Goal: Navigation & Orientation: Find specific page/section

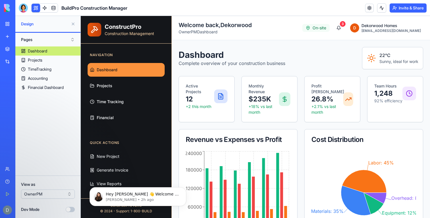
click at [73, 24] on button at bounding box center [73, 23] width 9 height 9
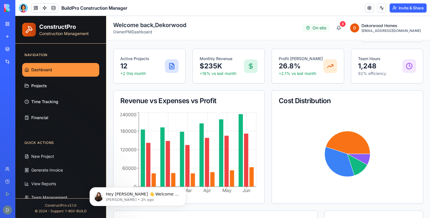
scroll to position [28, 0]
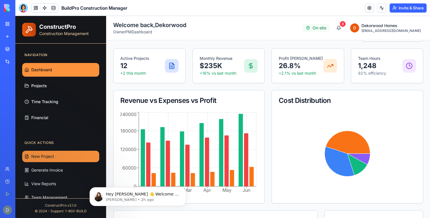
click at [65, 154] on button "New Project" at bounding box center [60, 156] width 77 height 11
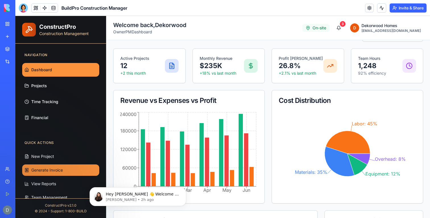
click at [52, 173] on button "Generate Invoice" at bounding box center [60, 169] width 77 height 11
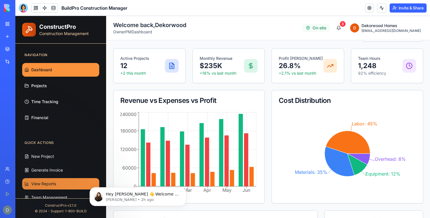
click at [52, 183] on span "View Reports" at bounding box center [43, 184] width 25 height 6
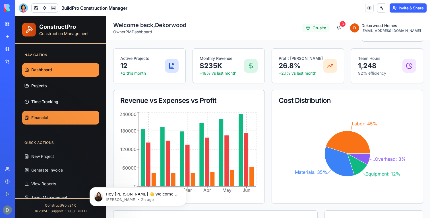
click at [49, 116] on link "Financial" at bounding box center [60, 118] width 77 height 14
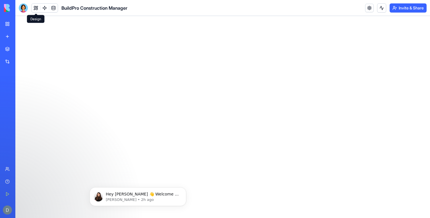
click at [36, 9] on button at bounding box center [36, 8] width 9 height 9
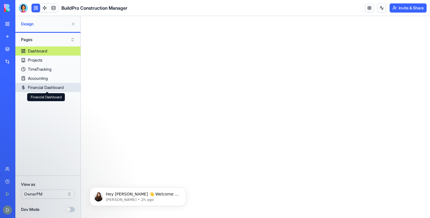
click at [44, 86] on div "Financial Dashboard" at bounding box center [46, 88] width 36 height 6
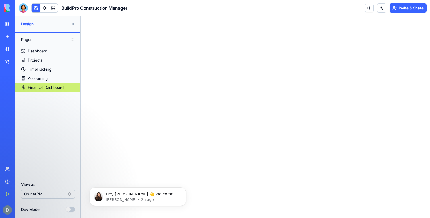
click at [73, 23] on button at bounding box center [73, 23] width 9 height 9
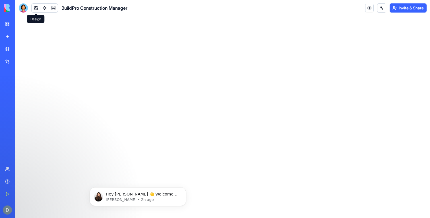
click at [33, 10] on button at bounding box center [36, 8] width 9 height 9
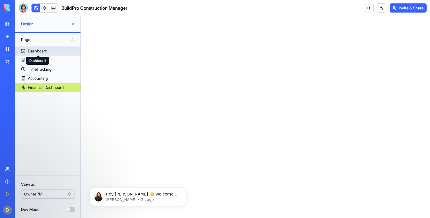
click at [42, 49] on div "Dashboard" at bounding box center [37, 51] width 19 height 6
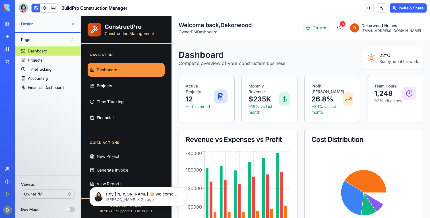
scroll to position [38, 0]
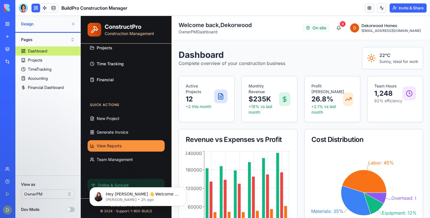
click at [132, 149] on button "View Reports" at bounding box center [126, 145] width 77 height 11
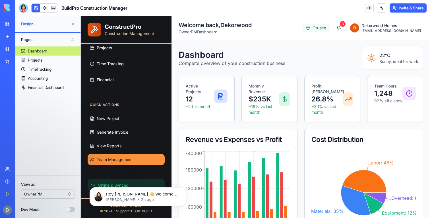
click at [131, 156] on button "Team Management" at bounding box center [126, 159] width 77 height 11
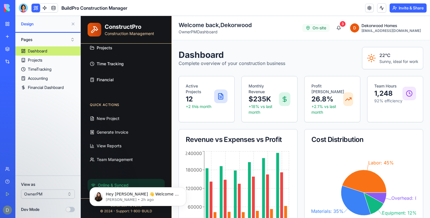
click at [130, 138] on ul "New Project Generate Invoice View Reports Team Management" at bounding box center [126, 139] width 77 height 52
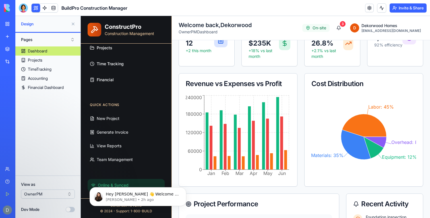
scroll to position [75, 0]
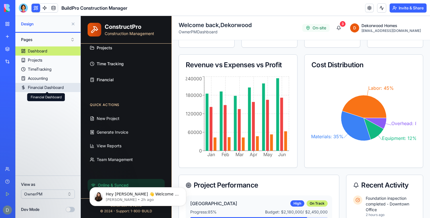
click at [55, 84] on link "Financial Dashboard" at bounding box center [47, 87] width 65 height 9
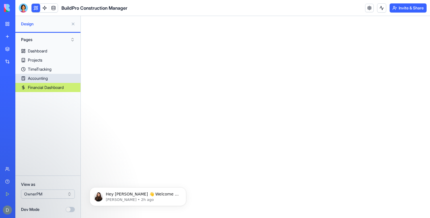
click at [51, 81] on link "Accounting" at bounding box center [47, 78] width 65 height 9
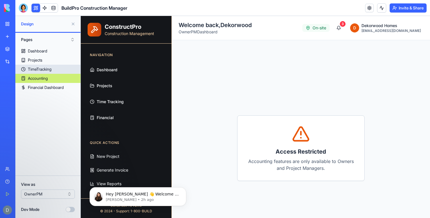
click at [50, 73] on link "TimeTracking" at bounding box center [47, 69] width 65 height 9
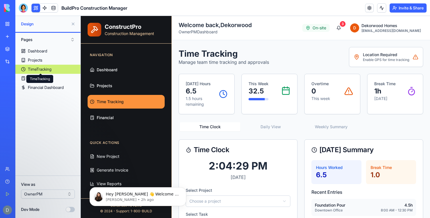
click at [50, 61] on link "Projects" at bounding box center [47, 60] width 65 height 9
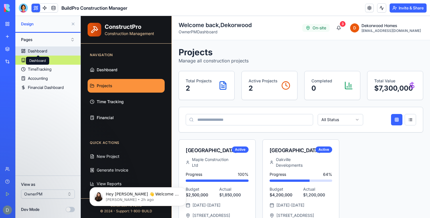
click at [31, 51] on div "Dashboard" at bounding box center [37, 51] width 19 height 6
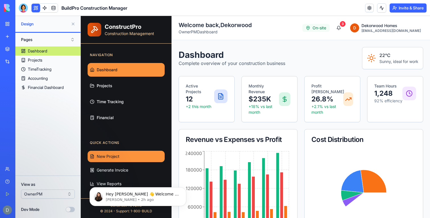
click at [119, 152] on button "New Project" at bounding box center [126, 156] width 77 height 11
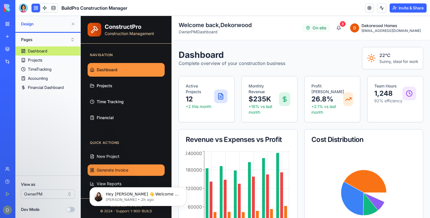
click at [119, 168] on span "Generate Invoice" at bounding box center [113, 170] width 32 height 6
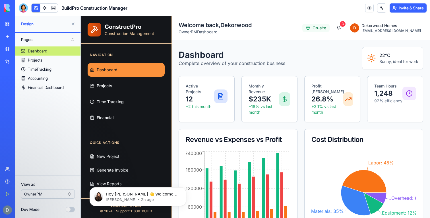
click at [119, 182] on body "Hey [PERSON_NAME] 👋 Welcome to Blocks 🙌 I'm here if you have any questions! [PE…" at bounding box center [137, 194] width 109 height 35
click at [115, 183] on body "Hey [PERSON_NAME] 👋 Welcome to Blocks 🙌 I'm here if you have any questions! [PE…" at bounding box center [137, 194] width 109 height 35
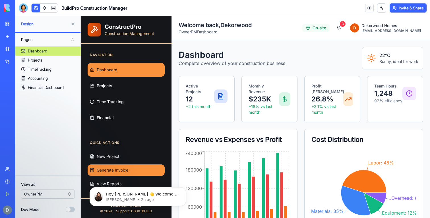
click at [115, 173] on button "Generate Invoice" at bounding box center [126, 169] width 77 height 11
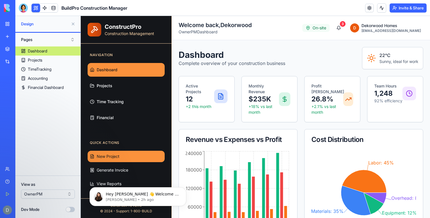
click at [115, 151] on button "New Project" at bounding box center [126, 156] width 77 height 11
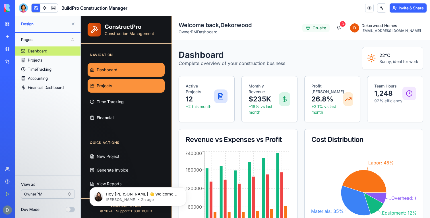
click at [134, 84] on link "Projects" at bounding box center [126, 86] width 77 height 14
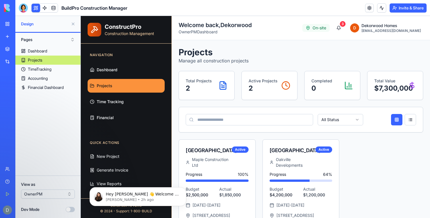
click at [131, 102] on link "Time Tracking" at bounding box center [126, 102] width 77 height 14
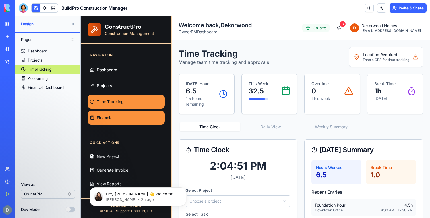
click at [109, 118] on span "Financial" at bounding box center [105, 118] width 17 height 6
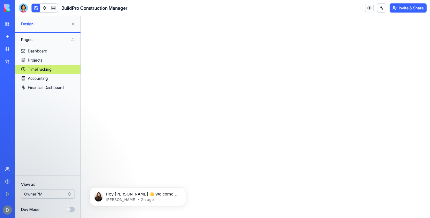
click at [109, 16] on html "0" at bounding box center [256, 16] width 350 height 0
click at [53, 90] on div "Financial Dashboard" at bounding box center [46, 88] width 36 height 6
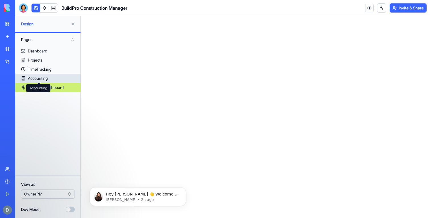
click at [42, 79] on div "Accounting" at bounding box center [38, 78] width 20 height 6
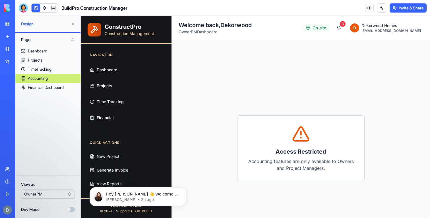
scroll to position [38, 0]
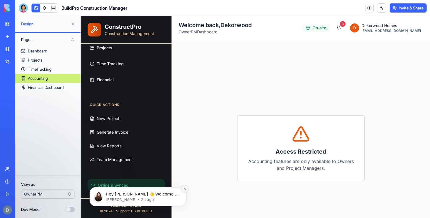
click at [184, 189] on icon "Dismiss notification" at bounding box center [184, 188] width 3 height 3
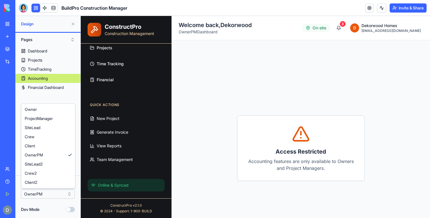
click at [58, 192] on html "BETA My Workspace New app Marketplace Integrations Recent Construction Manager …" at bounding box center [215, 109] width 430 height 218
click at [48, 93] on html "BETA My Workspace New app Marketplace Integrations Recent Construction Manager …" at bounding box center [215, 109] width 430 height 218
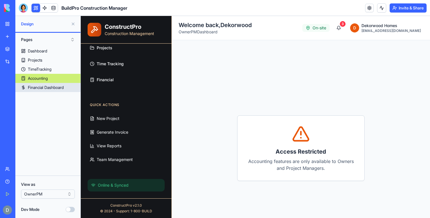
click at [48, 90] on link "Financial Dashboard" at bounding box center [47, 87] width 65 height 9
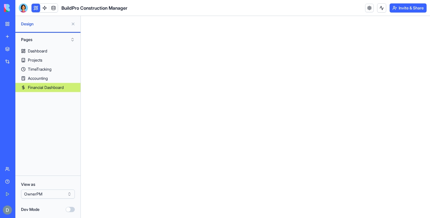
click at [67, 210] on button "Dev Mode" at bounding box center [70, 209] width 9 height 5
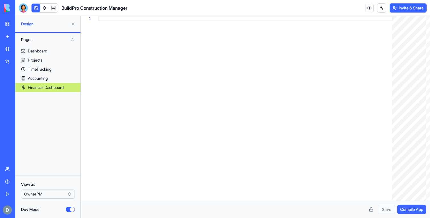
click at [67, 210] on button "Dev Mode" at bounding box center [70, 209] width 9 height 5
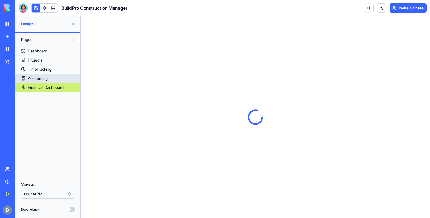
click at [54, 78] on link "Accounting" at bounding box center [47, 78] width 65 height 9
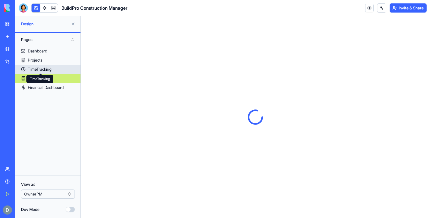
click at [50, 66] on div "TimeTracking" at bounding box center [40, 69] width 24 height 6
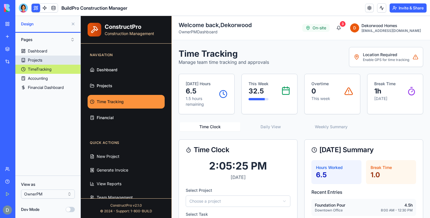
click at [49, 62] on link "Projects" at bounding box center [47, 60] width 65 height 9
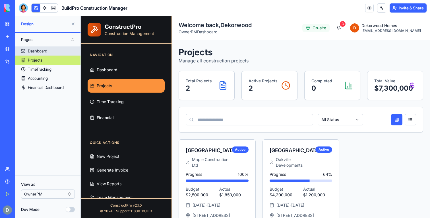
click at [49, 54] on link "Dashboard" at bounding box center [47, 50] width 65 height 9
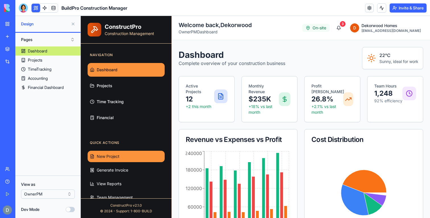
drag, startPoint x: 122, startPoint y: 161, endPoint x: 185, endPoint y: 98, distance: 89.0
click at [122, 161] on button "New Project" at bounding box center [126, 156] width 77 height 11
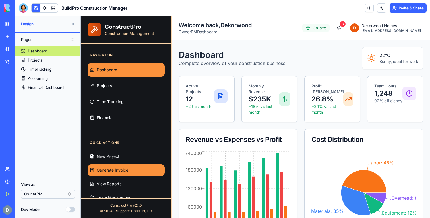
click at [120, 167] on button "Generate Invoice" at bounding box center [126, 169] width 77 height 11
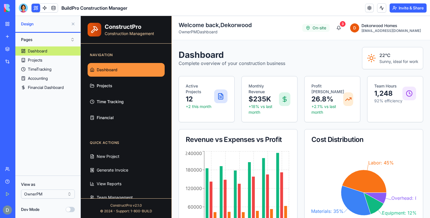
click at [63, 43] on button "Pages" at bounding box center [47, 39] width 59 height 9
click at [61, 56] on div "Components" at bounding box center [48, 60] width 57 height 9
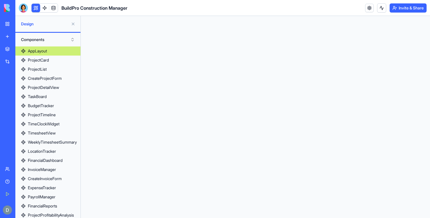
click at [74, 36] on button "Components" at bounding box center [47, 39] width 59 height 9
click at [65, 54] on div "Pages" at bounding box center [48, 51] width 57 height 9
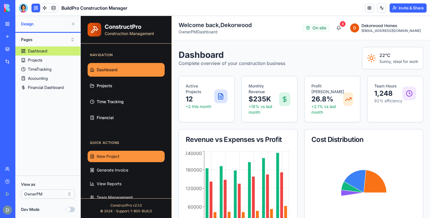
scroll to position [38, 0]
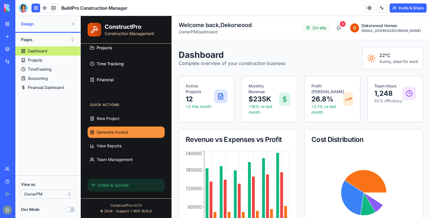
click at [114, 127] on button "Generate Invoice" at bounding box center [126, 131] width 77 height 11
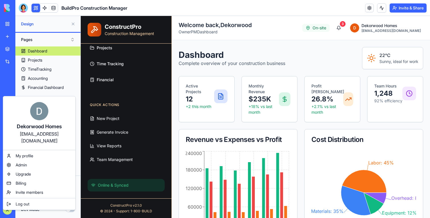
click at [34, 134] on div "[EMAIL_ADDRESS][DOMAIN_NAME]" at bounding box center [39, 137] width 61 height 14
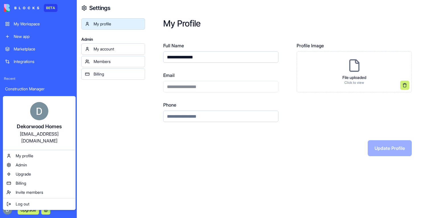
click at [200, 86] on html "**********" at bounding box center [215, 109] width 430 height 218
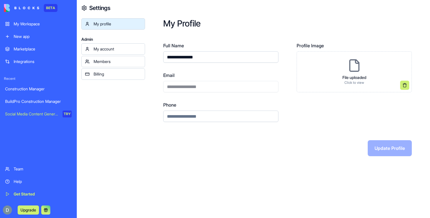
click at [200, 86] on div "**********" at bounding box center [220, 82] width 115 height 20
click at [13, 207] on div "Upgrade" at bounding box center [28, 209] width 49 height 9
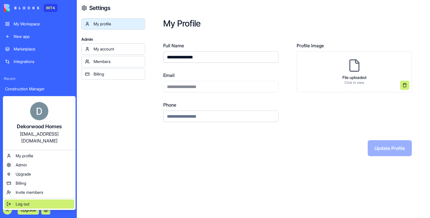
click at [16, 201] on span "Log out" at bounding box center [23, 204] width 14 height 6
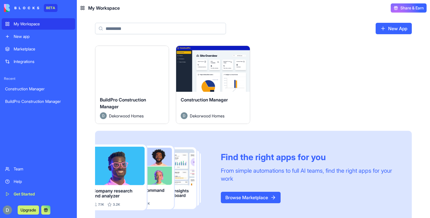
click at [151, 68] on button "Launch" at bounding box center [132, 68] width 43 height 11
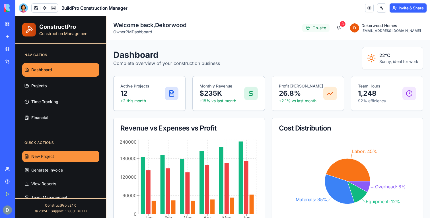
click at [58, 157] on button "New Project" at bounding box center [60, 156] width 77 height 11
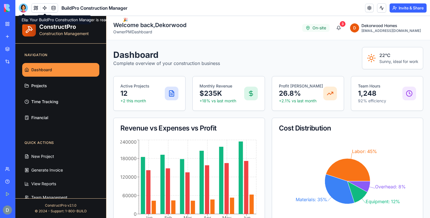
click at [25, 9] on div at bounding box center [23, 7] width 9 height 9
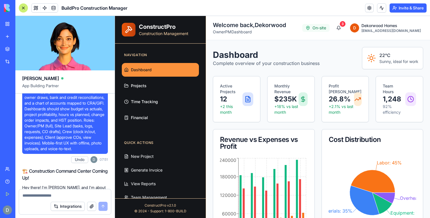
scroll to position [88, 0]
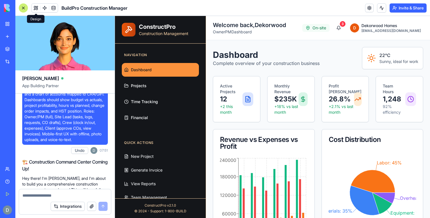
click at [36, 7] on button at bounding box center [36, 8] width 9 height 9
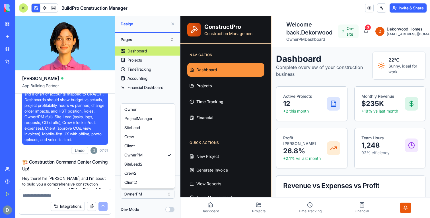
click at [141, 189] on html "BETA My Workspace New app Marketplace Integrations Recent Construction Manager …" at bounding box center [215, 109] width 430 height 218
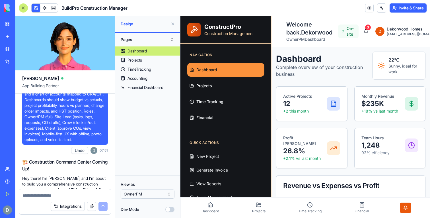
click at [13, 207] on div "Upgrade" at bounding box center [8, 210] width 12 height 16
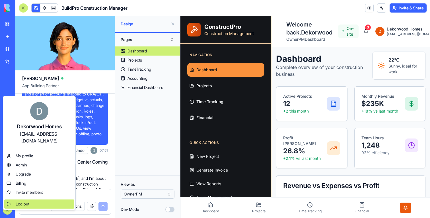
click at [18, 201] on span "Log out" at bounding box center [23, 204] width 14 height 6
